Goal: Task Accomplishment & Management: Manage account settings

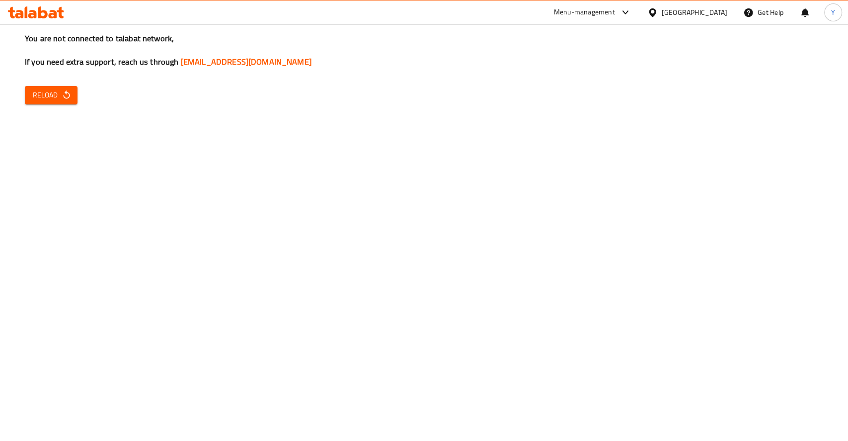
click at [42, 96] on span "Reload" at bounding box center [51, 95] width 37 height 12
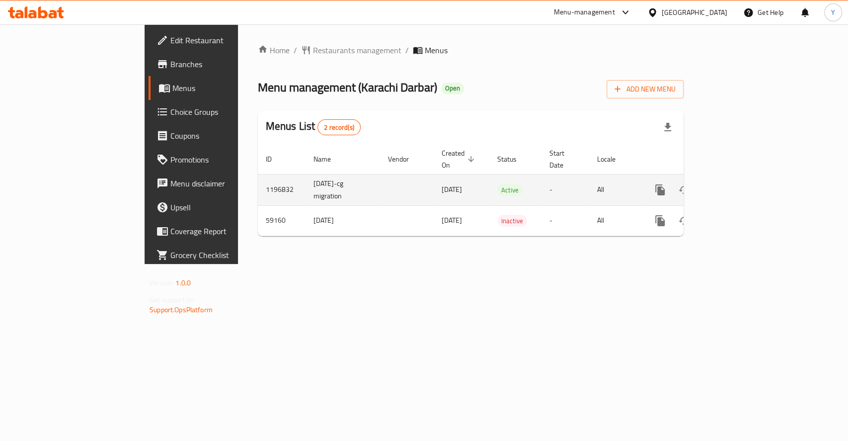
click at [744, 185] on link "enhanced table" at bounding box center [732, 190] width 24 height 24
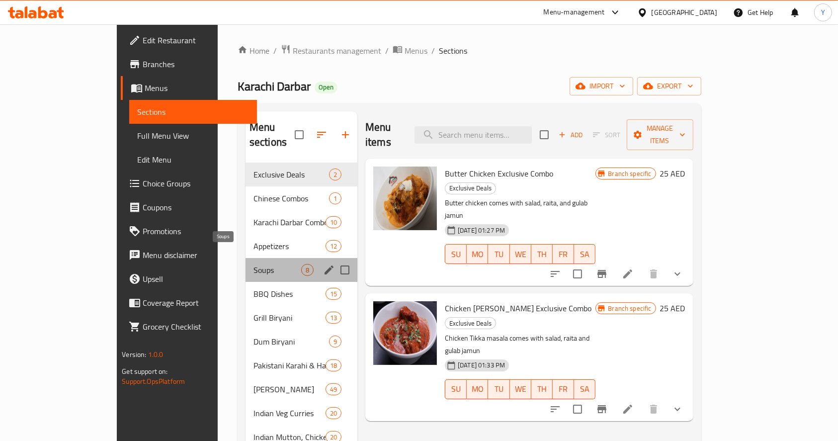
click at [253, 264] on span "Soups" at bounding box center [277, 270] width 48 height 12
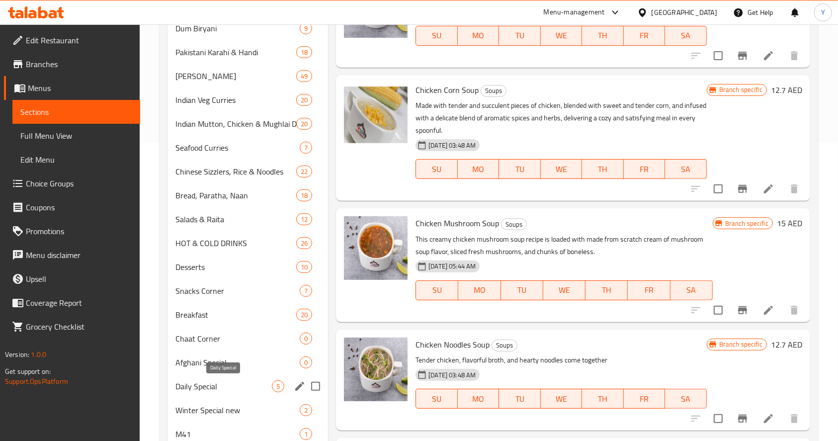
scroll to position [291, 0]
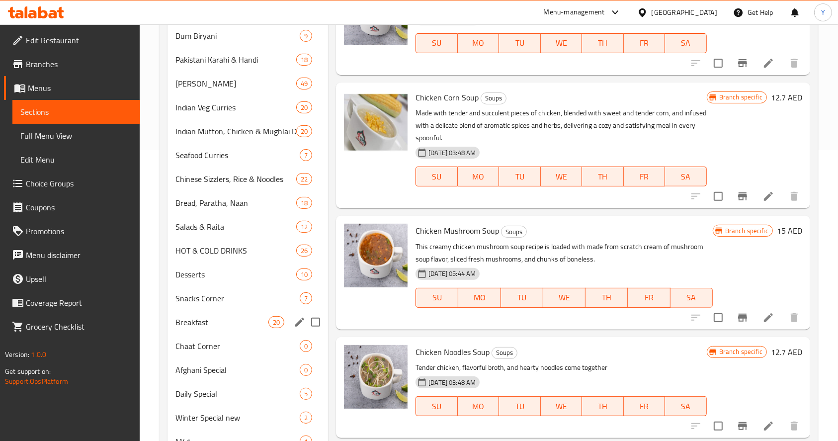
click at [210, 324] on span "Breakfast" at bounding box center [221, 322] width 93 height 12
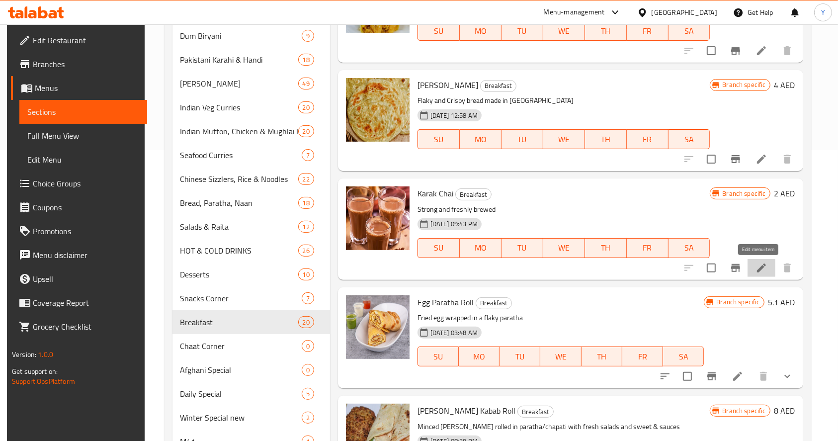
click at [758, 262] on icon at bounding box center [761, 268] width 12 height 12
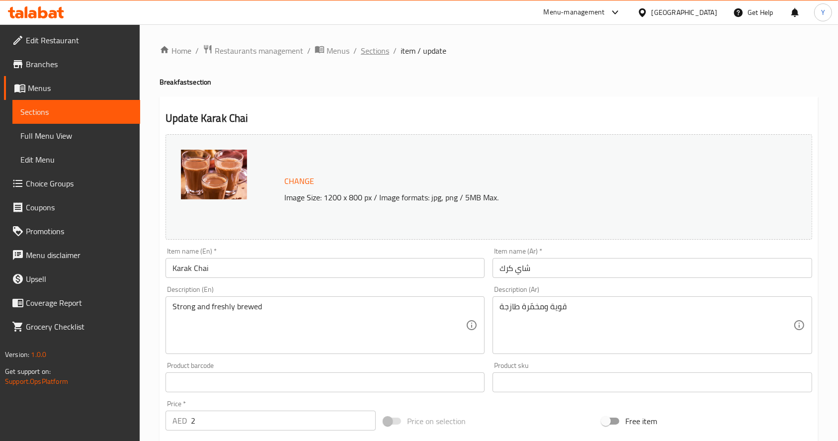
click at [378, 54] on span "Sections" at bounding box center [375, 51] width 28 height 12
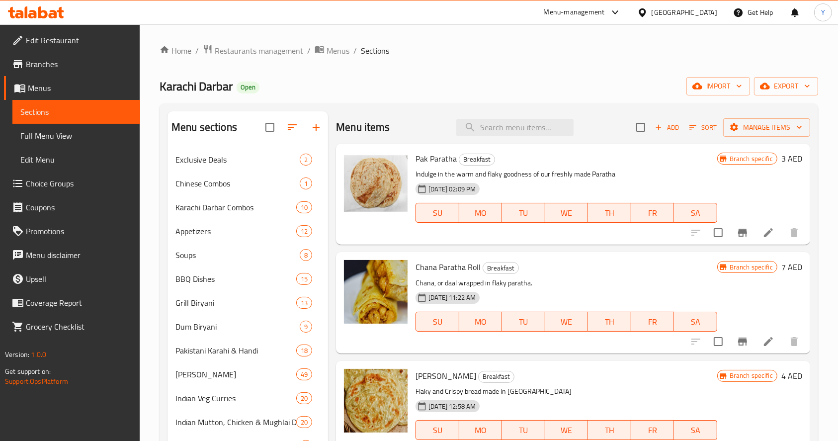
scroll to position [358, 0]
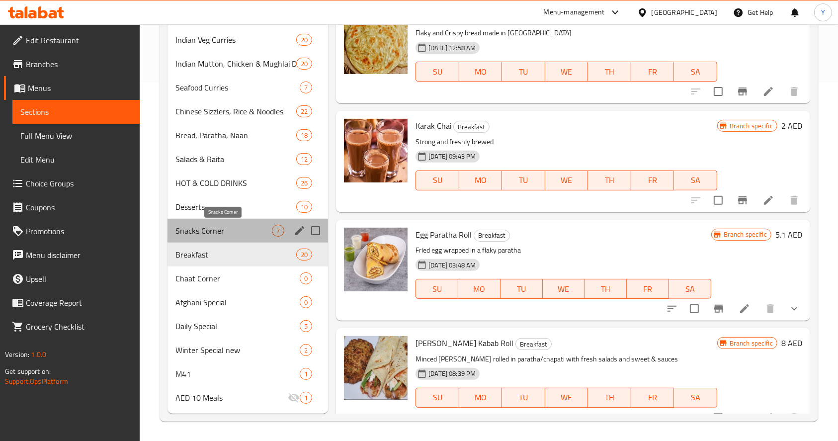
click at [210, 225] on span "Snacks Corner" at bounding box center [223, 231] width 96 height 12
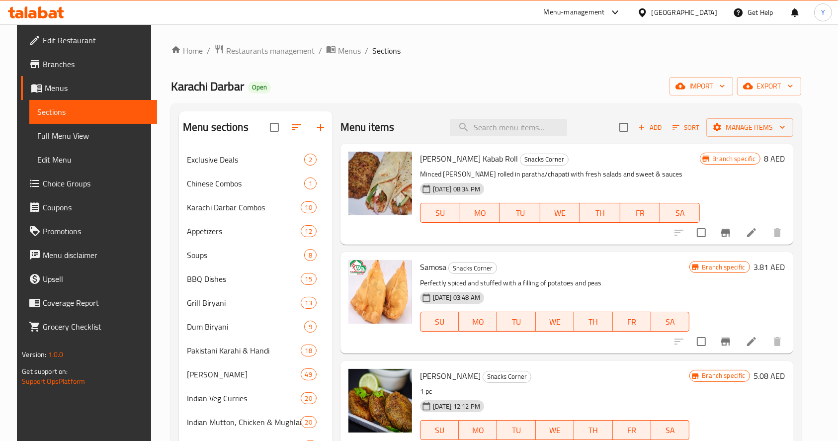
click at [756, 233] on icon at bounding box center [751, 232] width 9 height 9
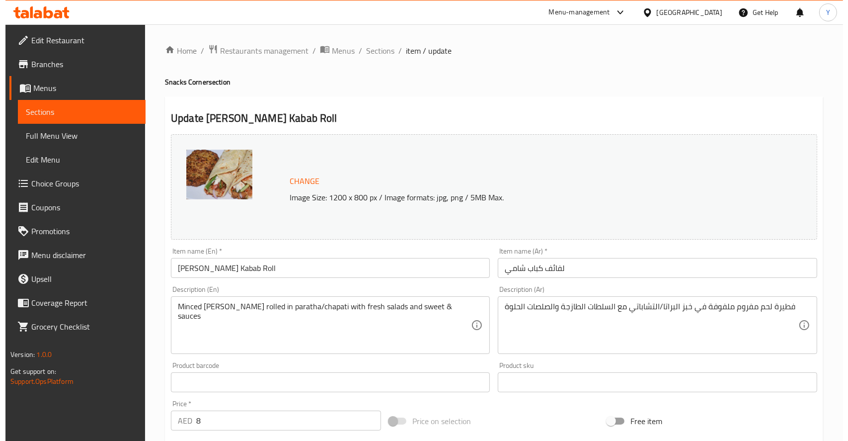
scroll to position [275, 0]
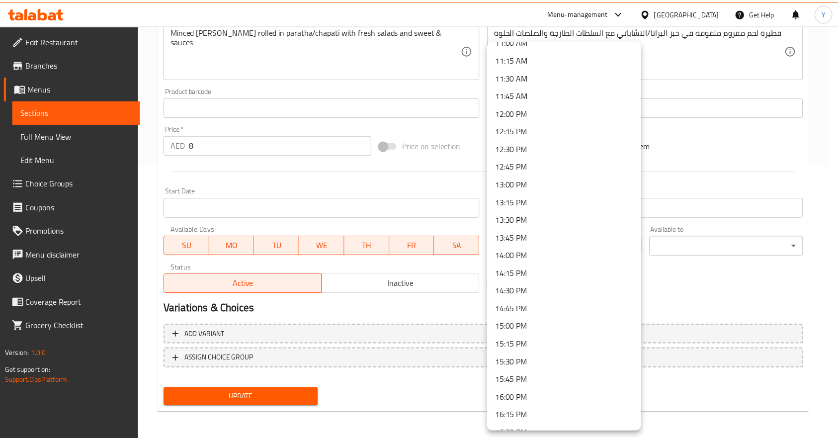
scroll to position [799, 0]
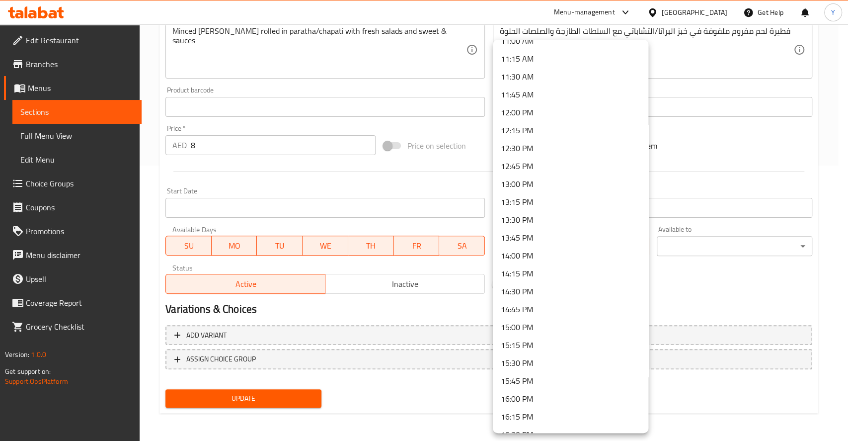
click at [711, 305] on div at bounding box center [424, 220] width 848 height 441
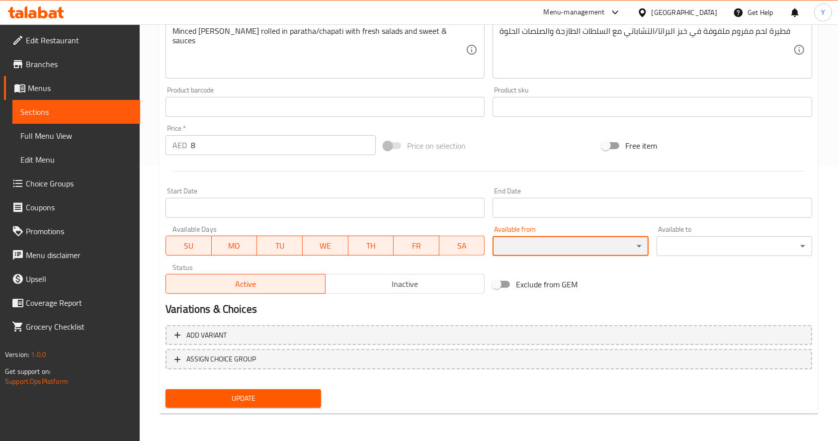
scroll to position [0, 0]
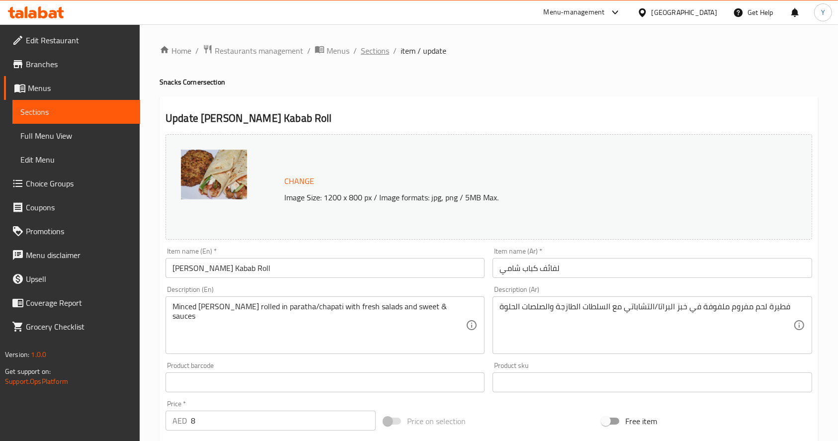
click at [378, 52] on span "Sections" at bounding box center [375, 51] width 28 height 12
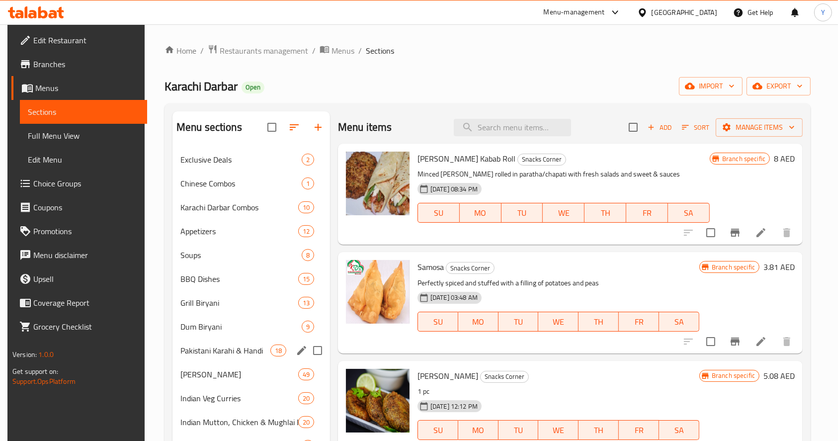
scroll to position [358, 0]
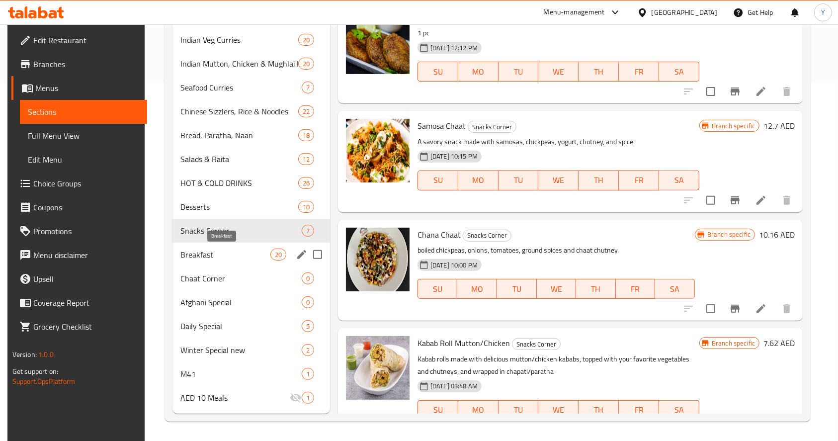
click at [234, 257] on span "Breakfast" at bounding box center [225, 254] width 90 height 12
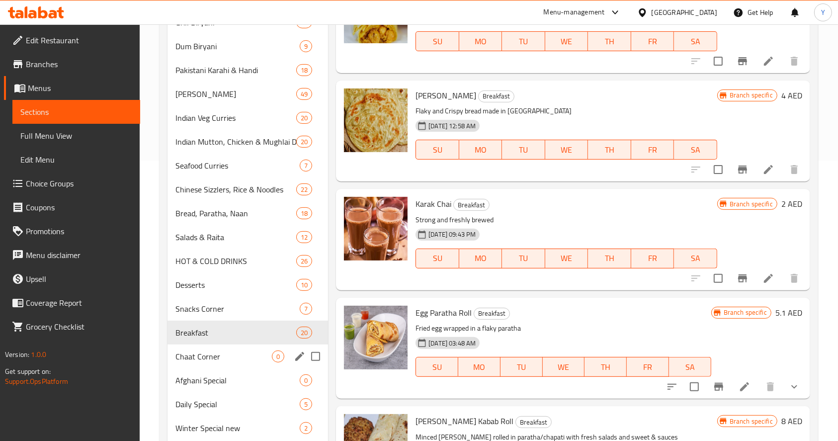
scroll to position [358, 0]
